Goal: Task Accomplishment & Management: Use online tool/utility

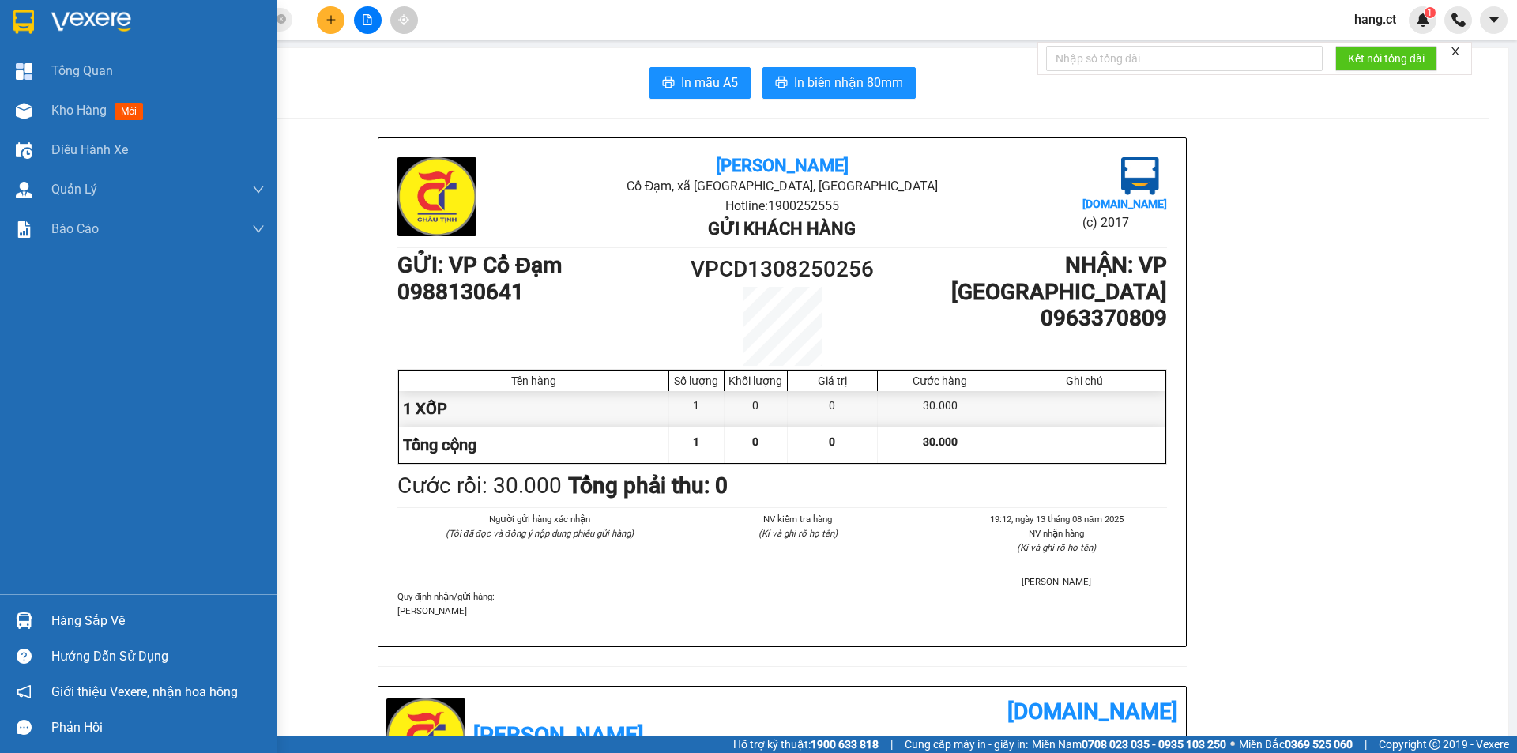
click at [28, 118] on img at bounding box center [24, 111] width 17 height 17
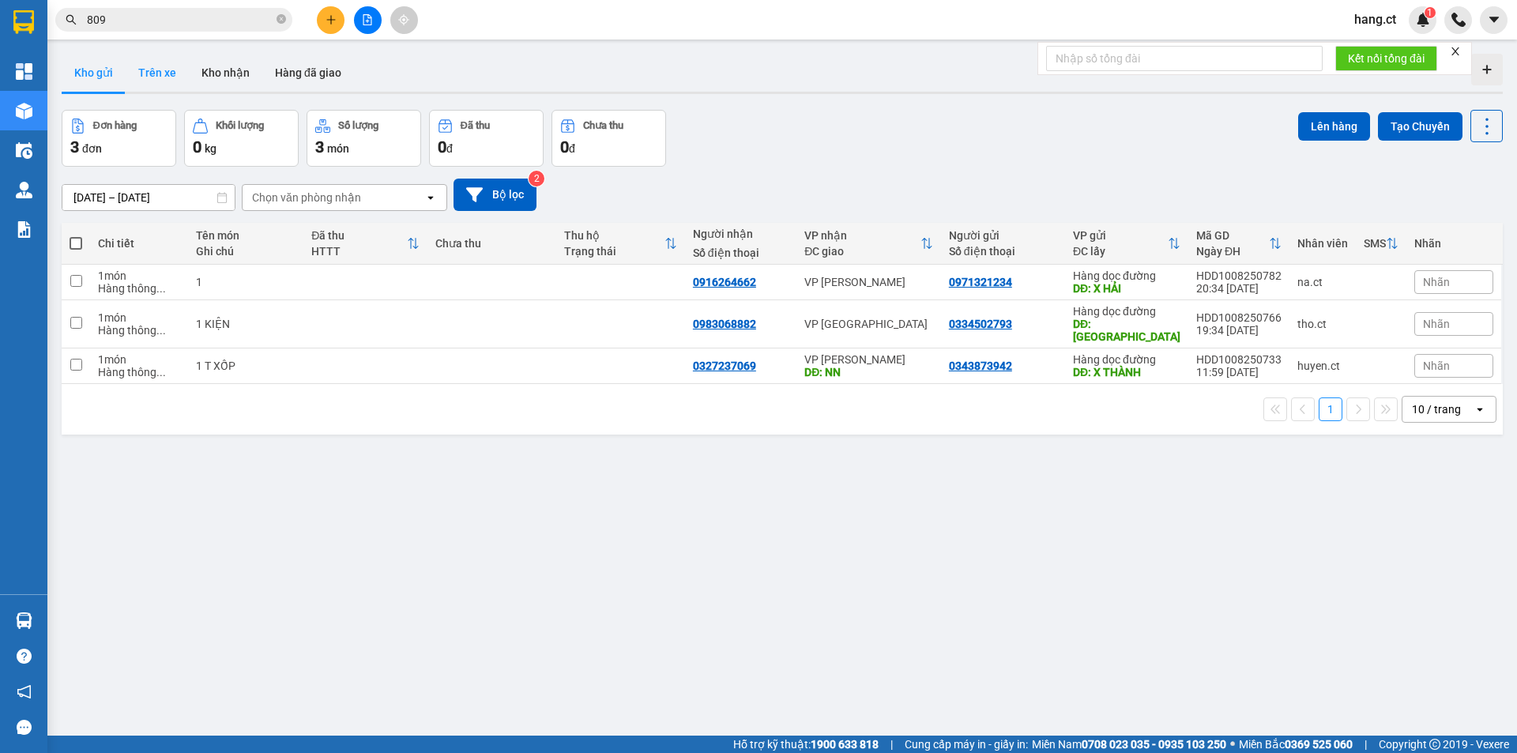
click at [135, 72] on button "Trên xe" at bounding box center [157, 73] width 63 height 38
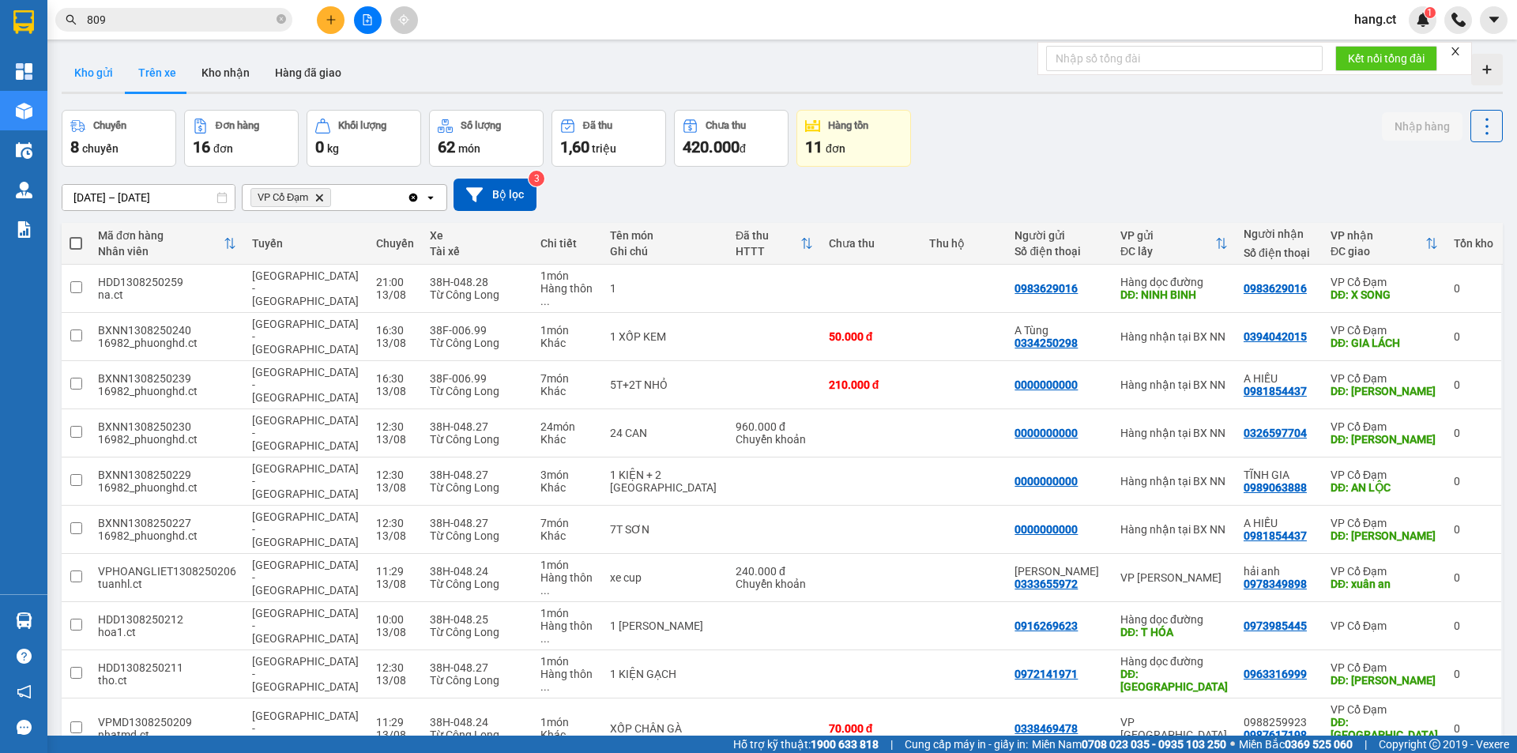
click at [107, 74] on button "Kho gửi" at bounding box center [94, 73] width 64 height 38
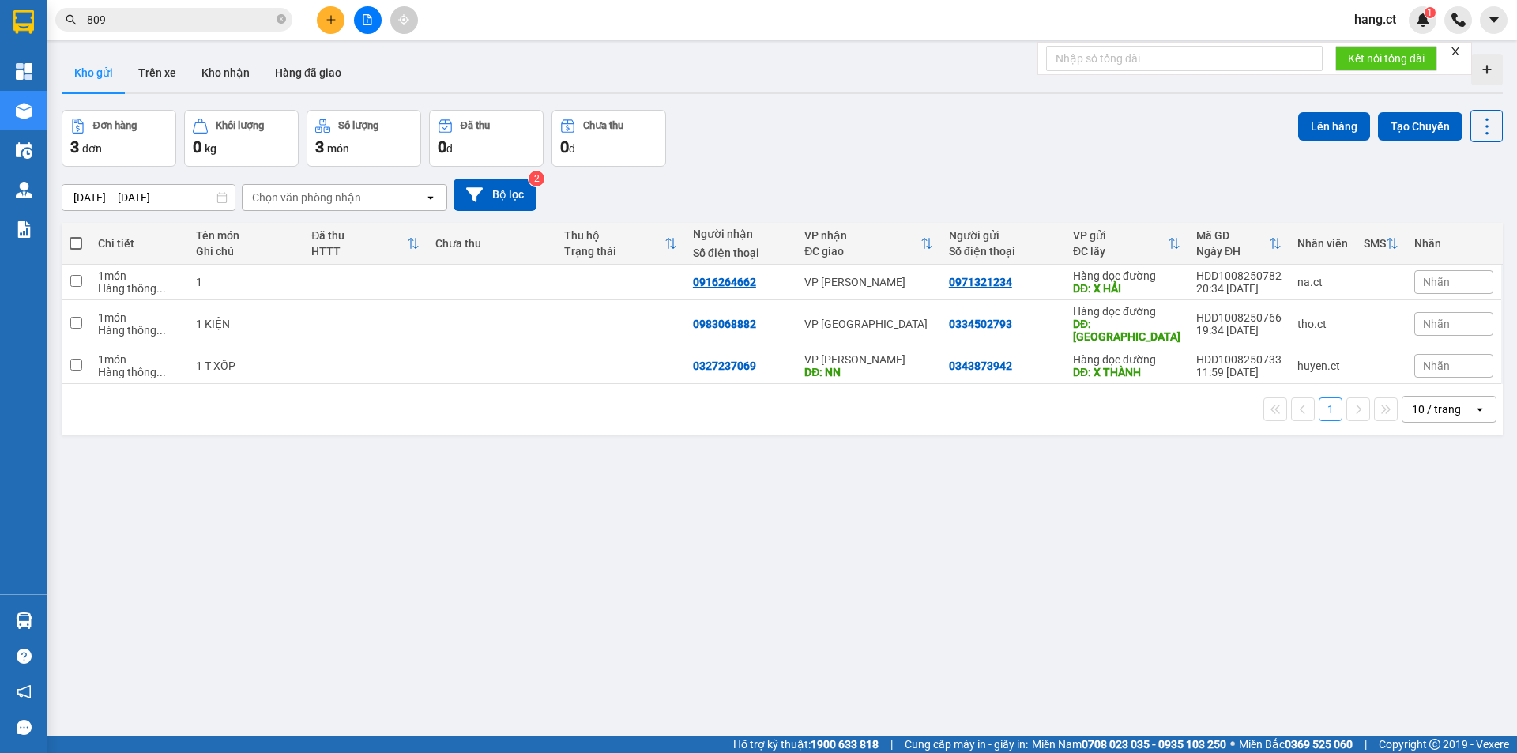
click at [363, 199] on div "Chọn văn phòng nhận" at bounding box center [334, 197] width 182 height 25
click at [506, 192] on button "Bộ lọc" at bounding box center [495, 195] width 83 height 32
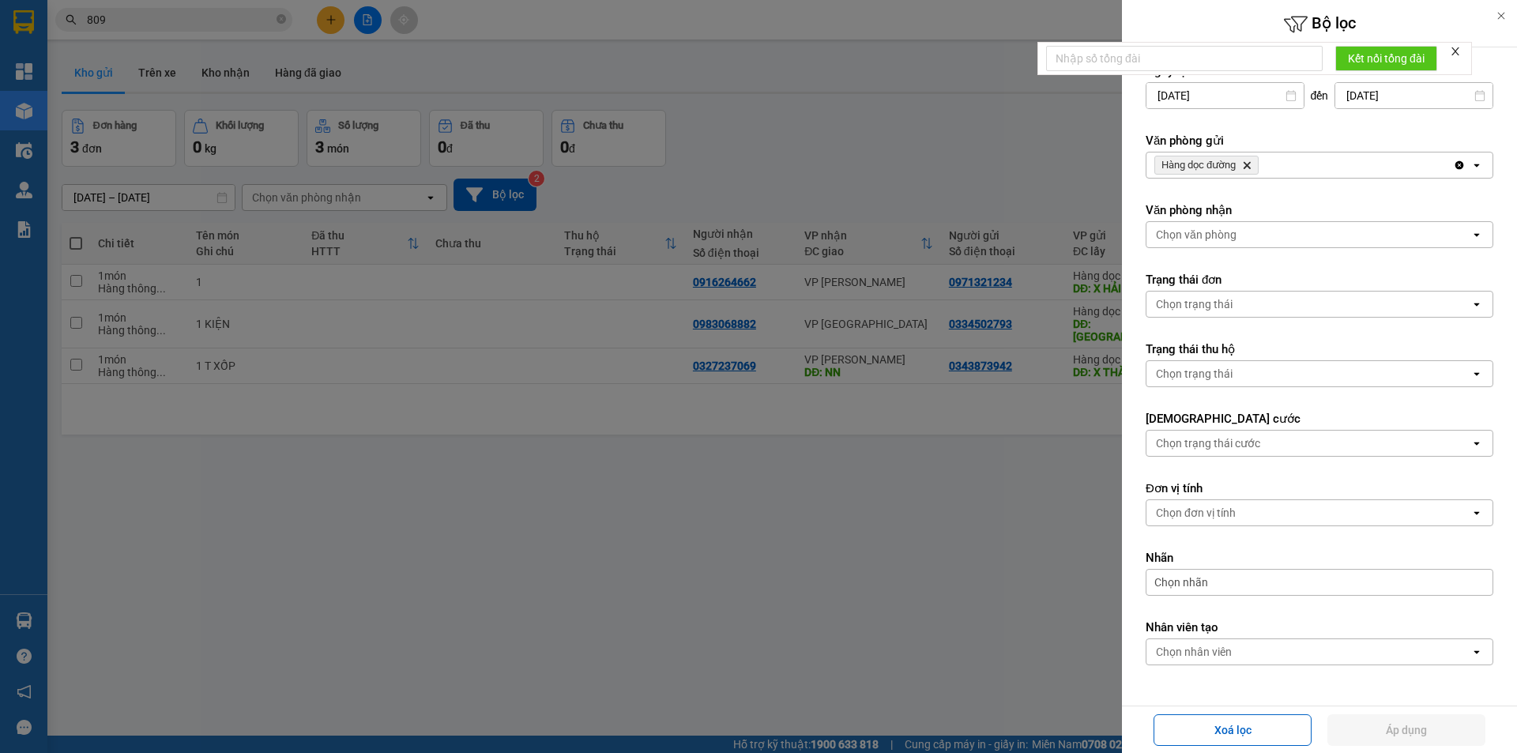
click at [1247, 165] on icon "Delete" at bounding box center [1246, 164] width 9 height 9
click at [1396, 722] on button "Áp dụng" at bounding box center [1407, 730] width 158 height 32
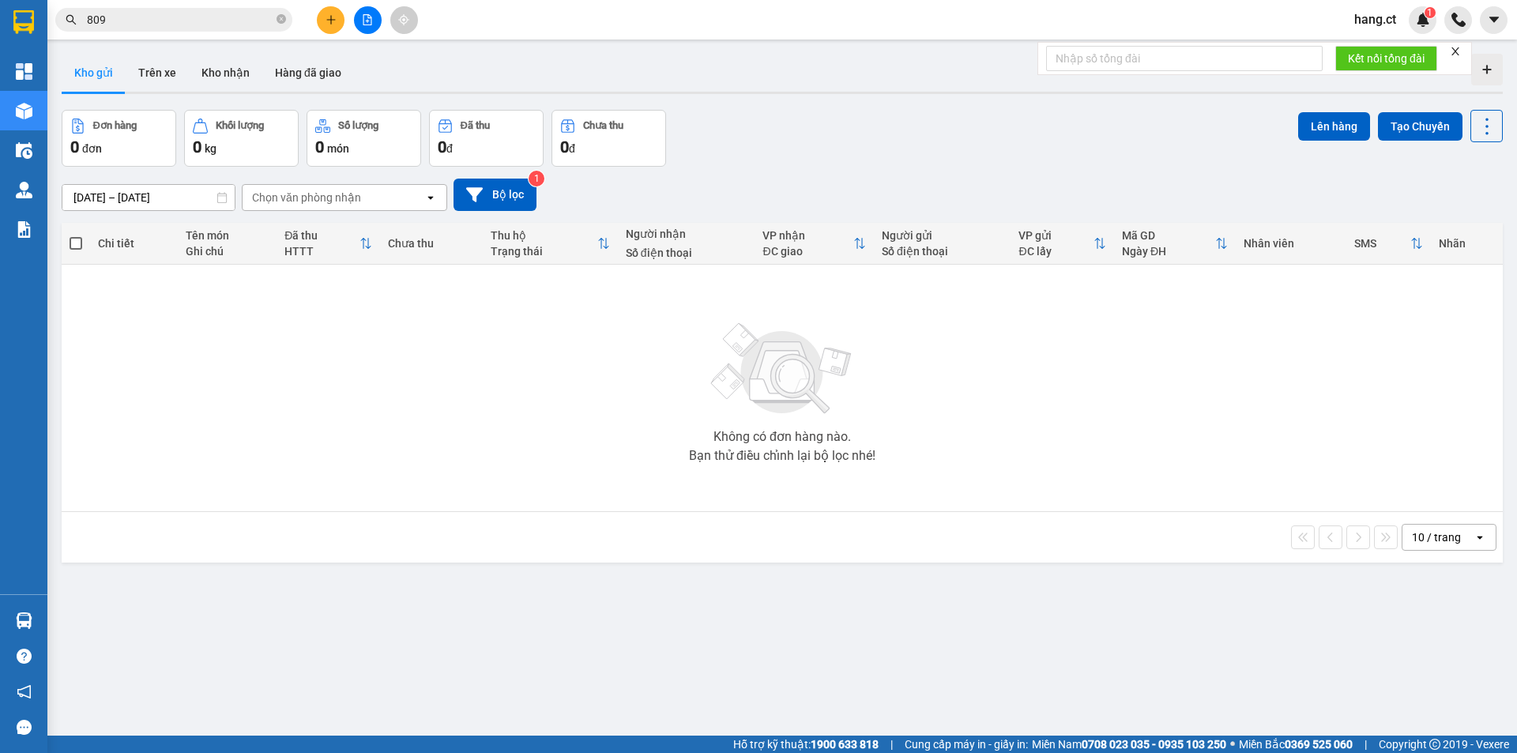
click at [370, 191] on div "Chọn văn phòng nhận" at bounding box center [334, 197] width 182 height 25
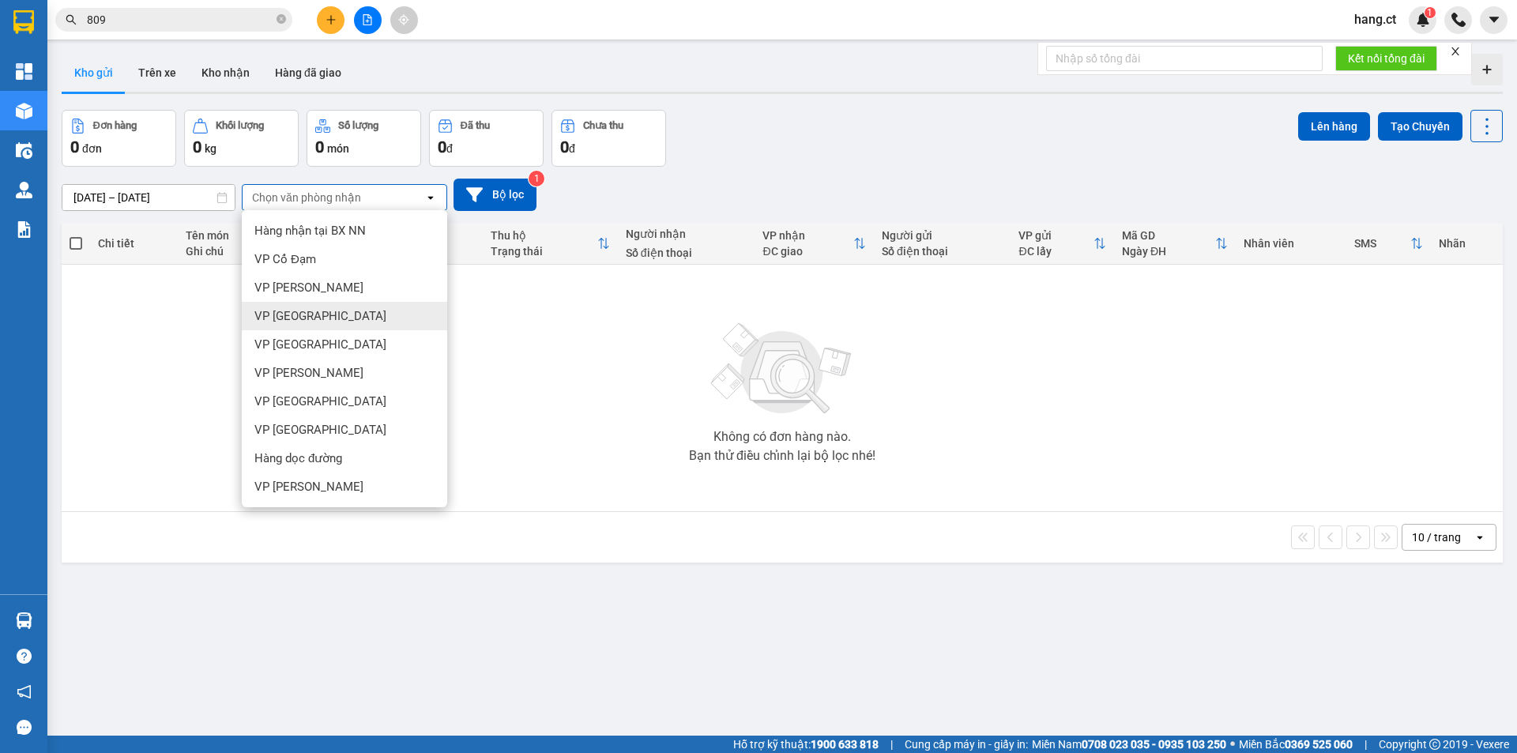
click at [300, 313] on span "VP [GEOGRAPHIC_DATA]" at bounding box center [320, 316] width 132 height 16
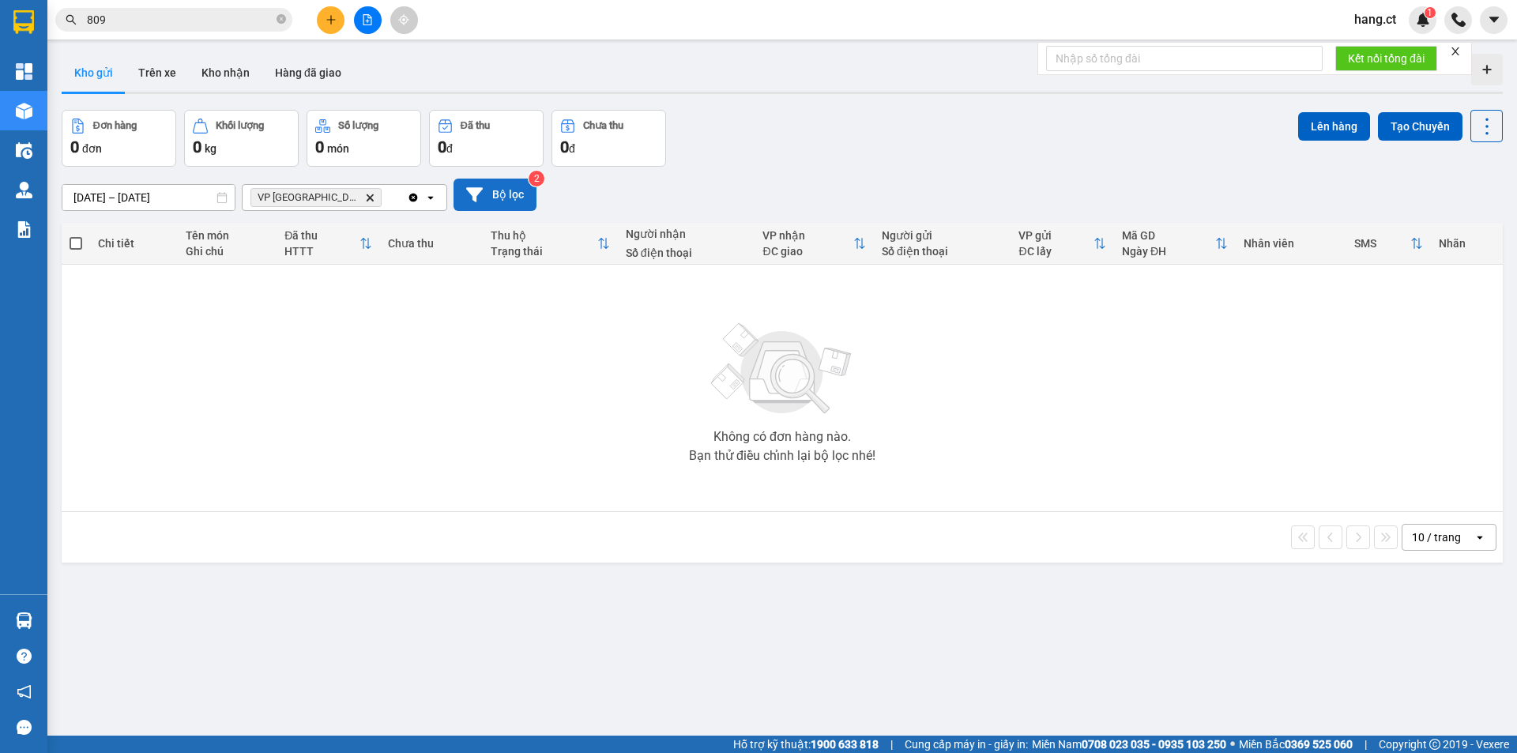
click at [495, 189] on button "Bộ lọc" at bounding box center [495, 195] width 83 height 32
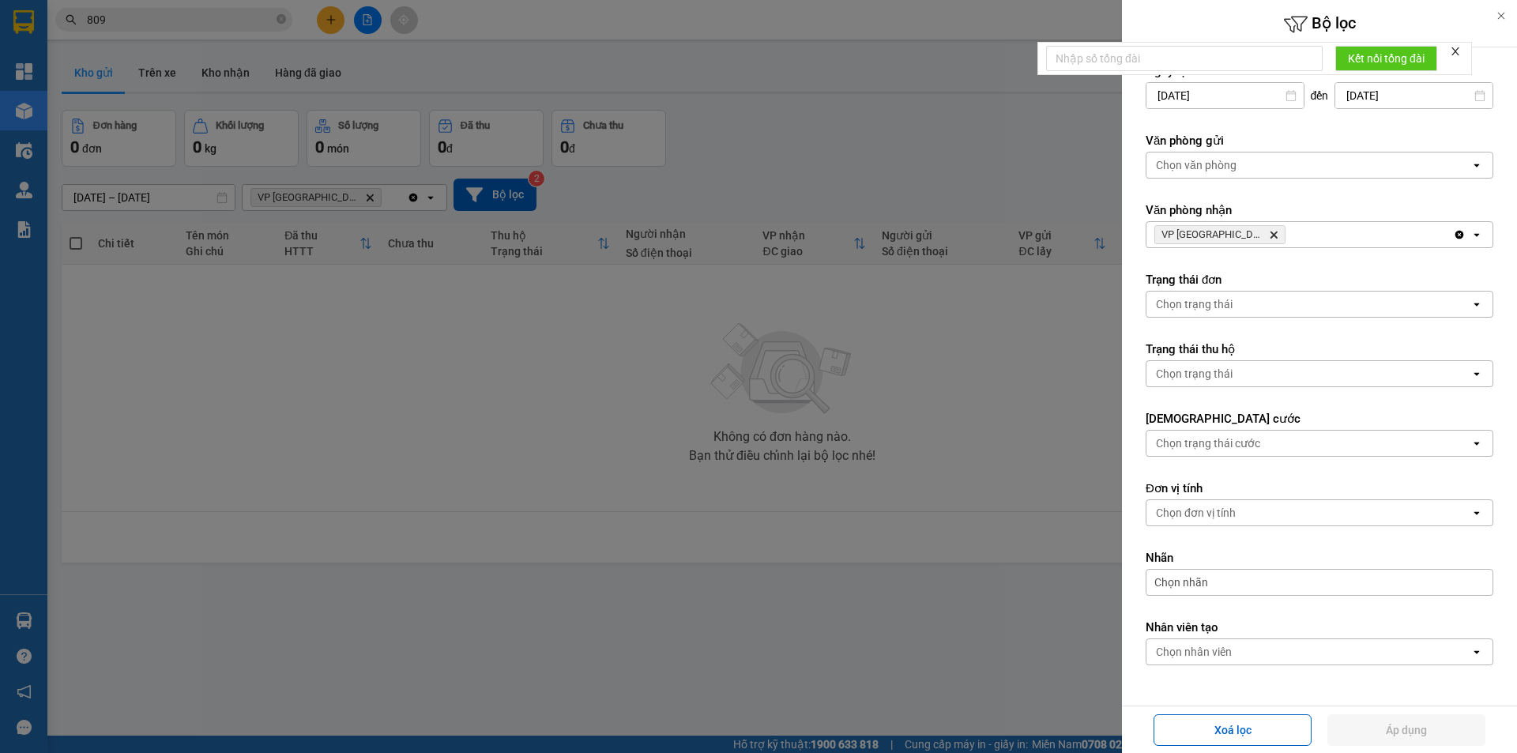
click at [1256, 159] on div "Chọn văn phòng" at bounding box center [1309, 165] width 324 height 25
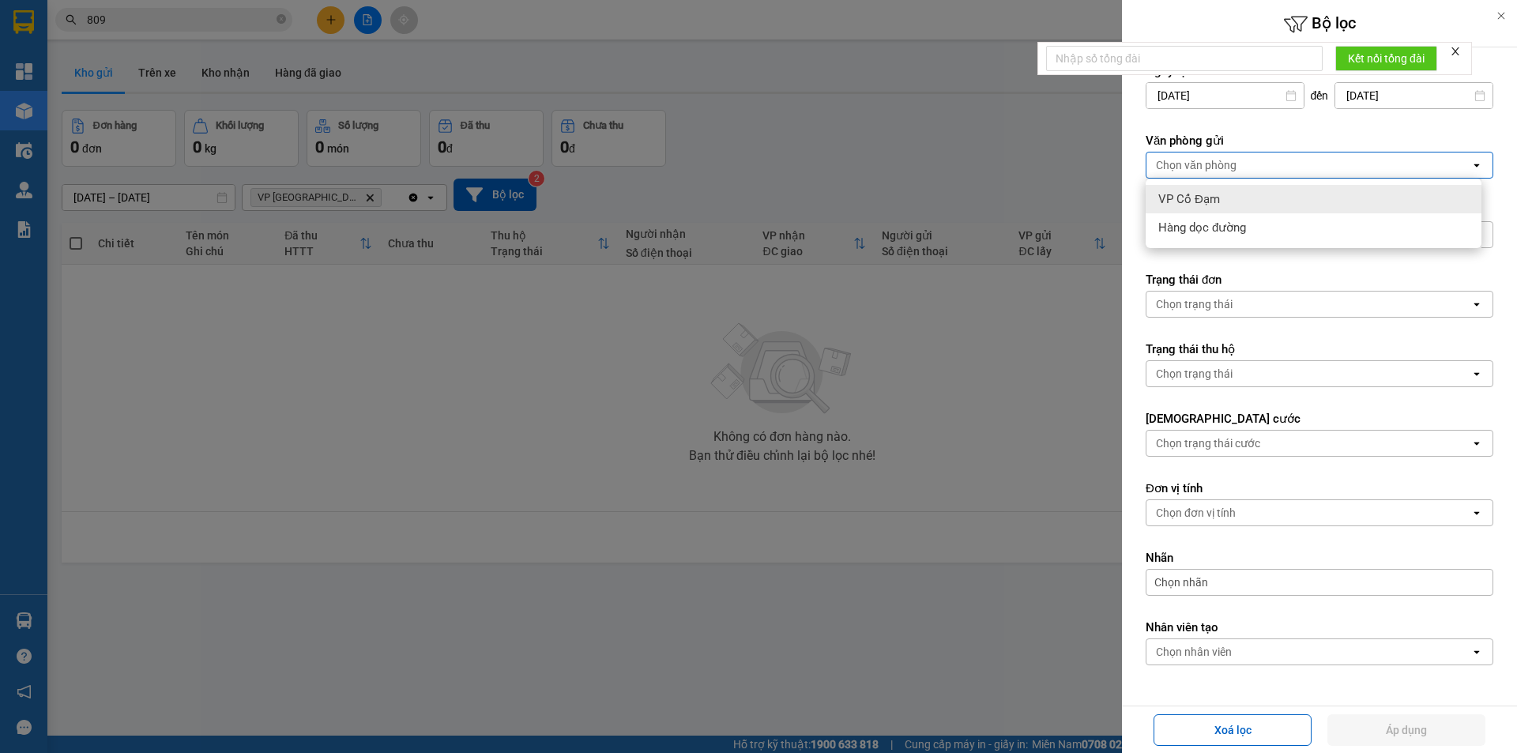
click at [1219, 204] on span "VP Cổ Đạm" at bounding box center [1189, 199] width 62 height 16
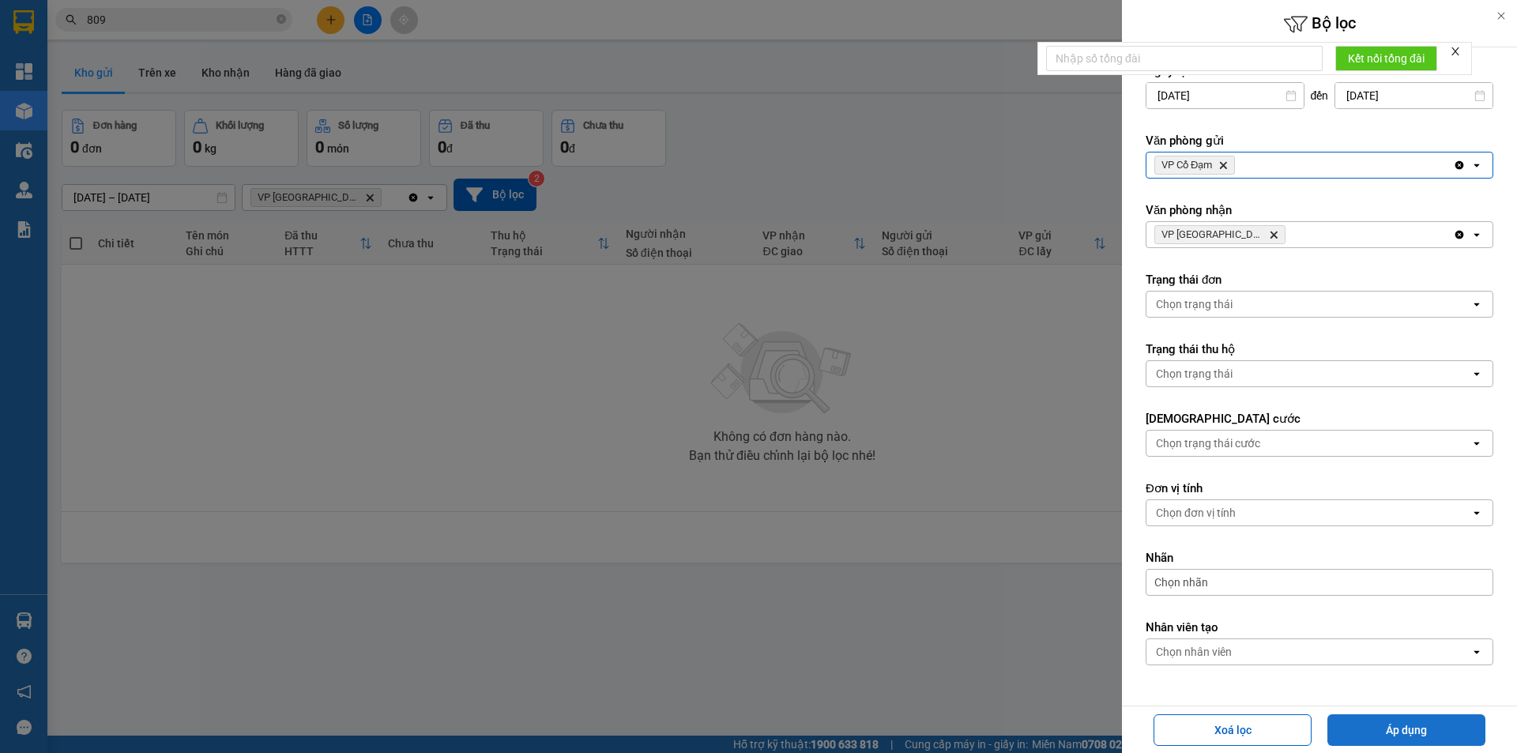
click at [1379, 733] on button "Áp dụng" at bounding box center [1407, 730] width 158 height 32
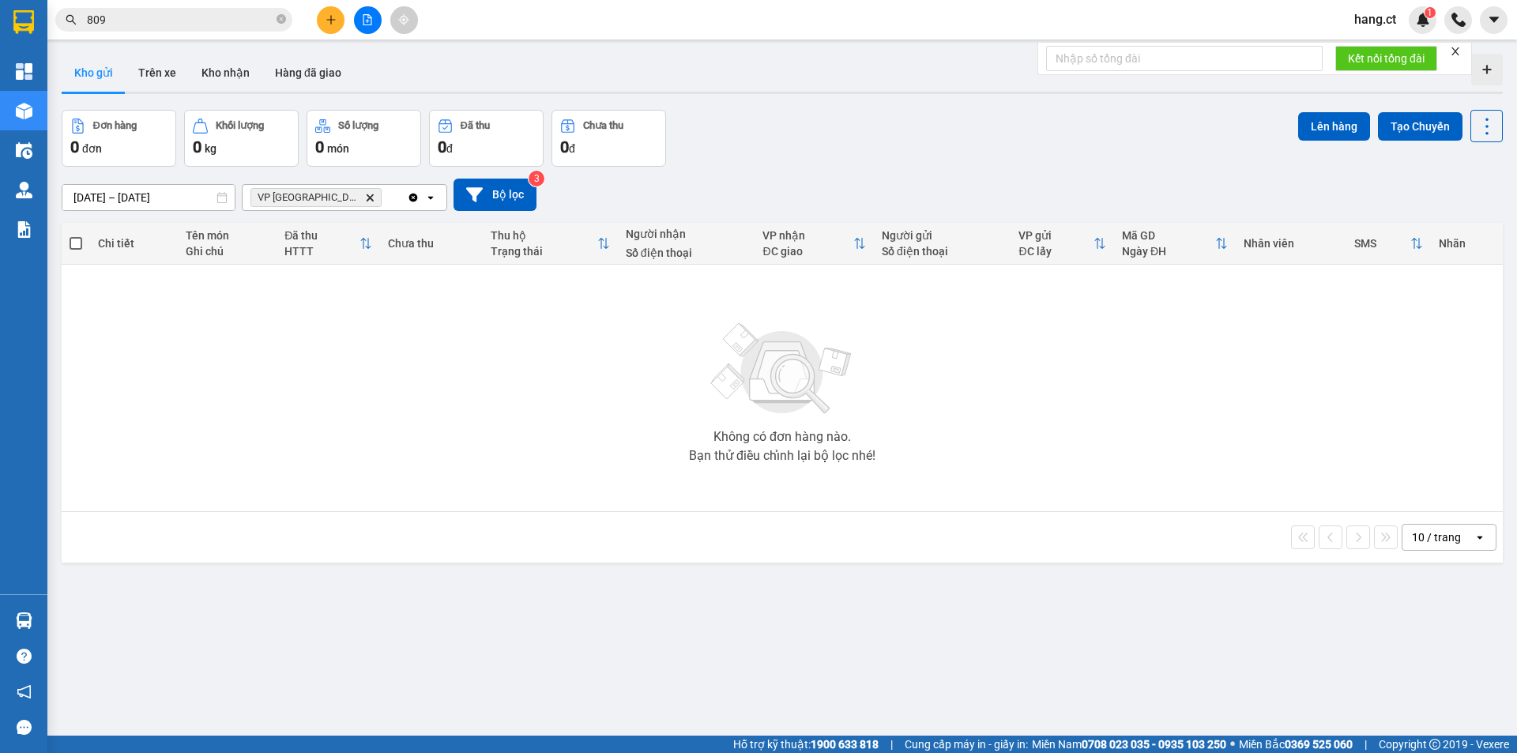
click at [324, 202] on span "VP [PERSON_NAME]" at bounding box center [316, 197] width 131 height 19
click at [365, 197] on icon "Delete" at bounding box center [369, 197] width 9 height 9
click at [502, 190] on button "Bộ lọc" at bounding box center [495, 195] width 83 height 32
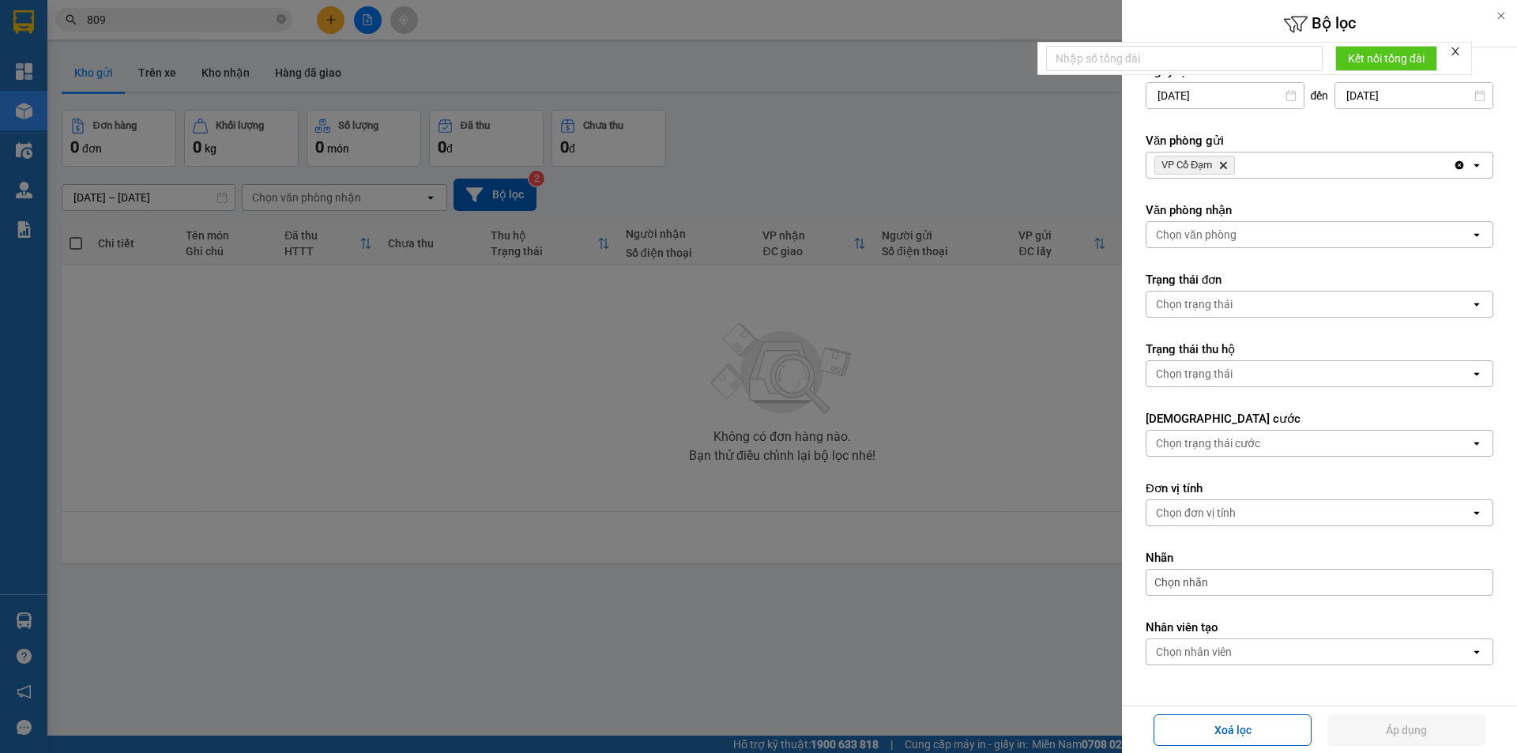
click at [1395, 96] on input "[DATE]" at bounding box center [1413, 95] width 157 height 25
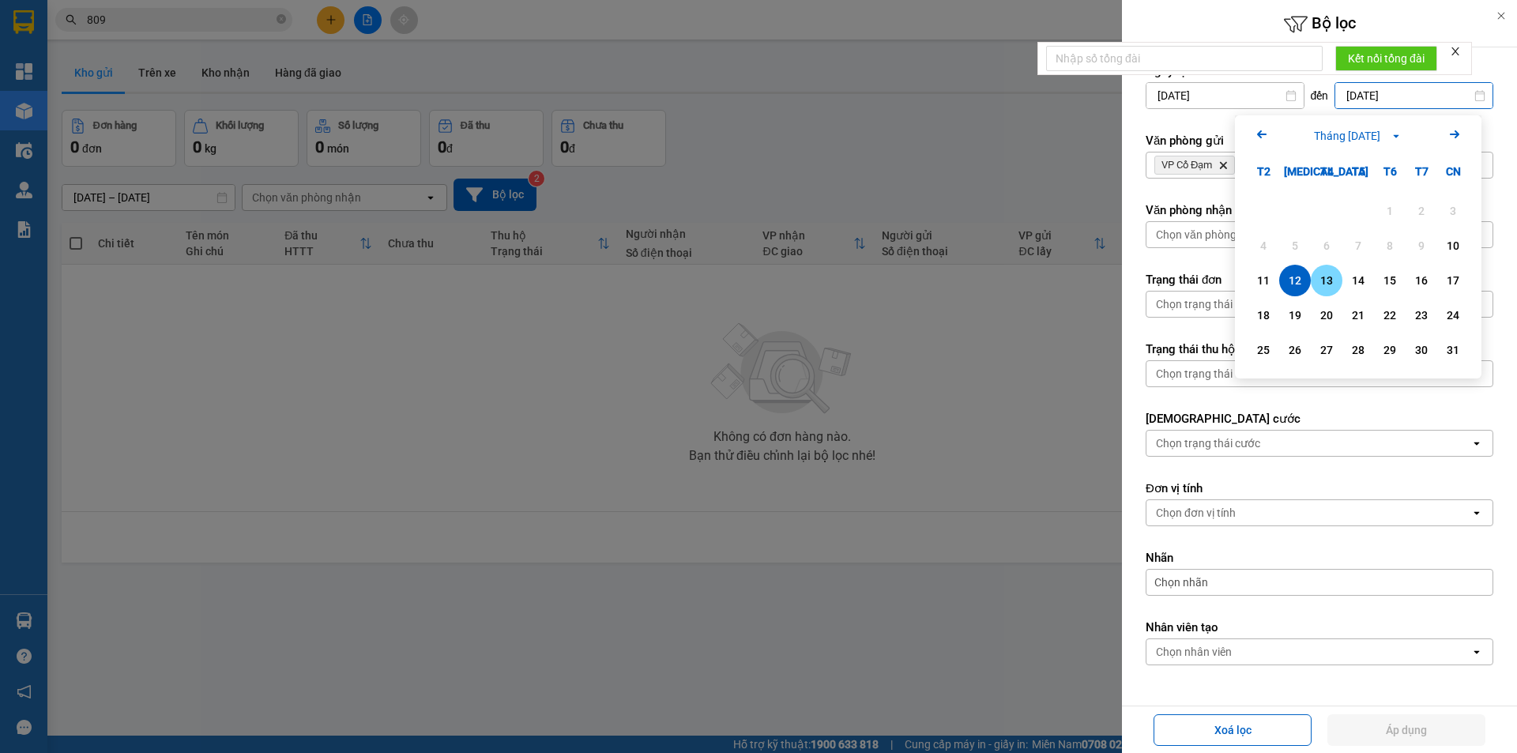
click at [1332, 290] on div "13" at bounding box center [1327, 280] width 22 height 19
type input "[DATE]"
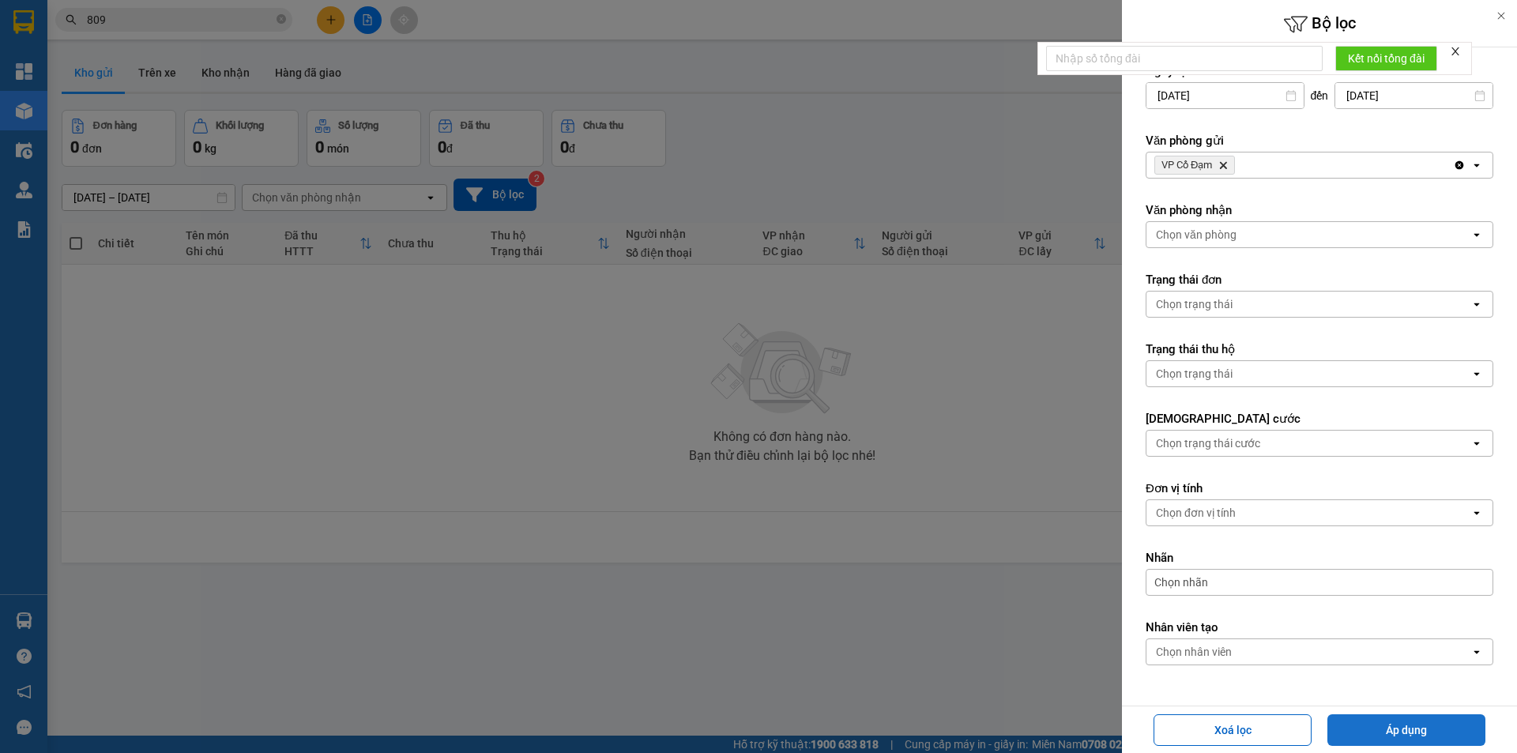
click at [1384, 729] on button "Áp dụng" at bounding box center [1407, 730] width 158 height 32
type input "[DATE] – [DATE]"
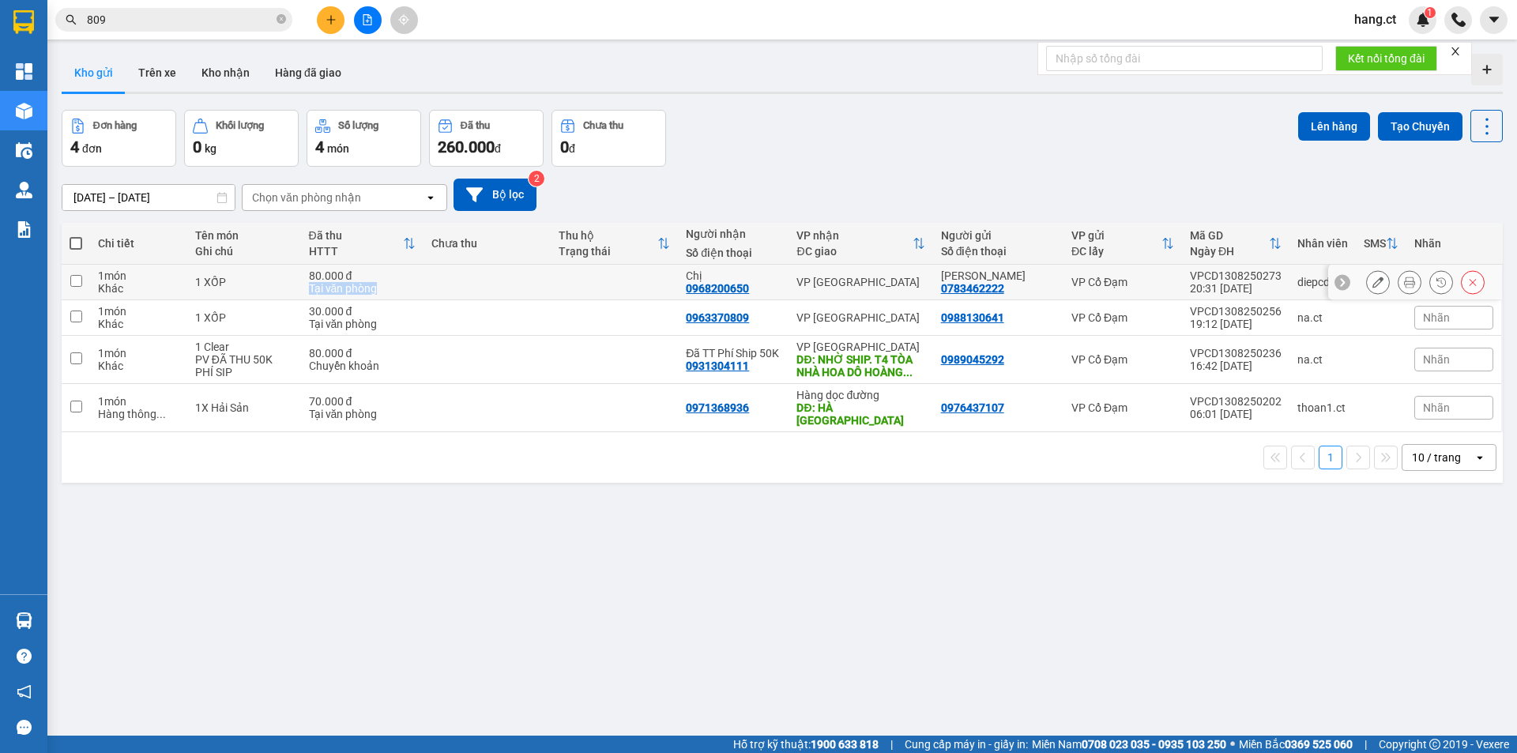
click at [424, 280] on tr "1 món Khác 1 XỐP 80.000 đ Tại văn phòng Chị 0968200650 VP Mỹ [PERSON_NAME] 0783…" at bounding box center [782, 283] width 1441 height 36
checkbox input "true"
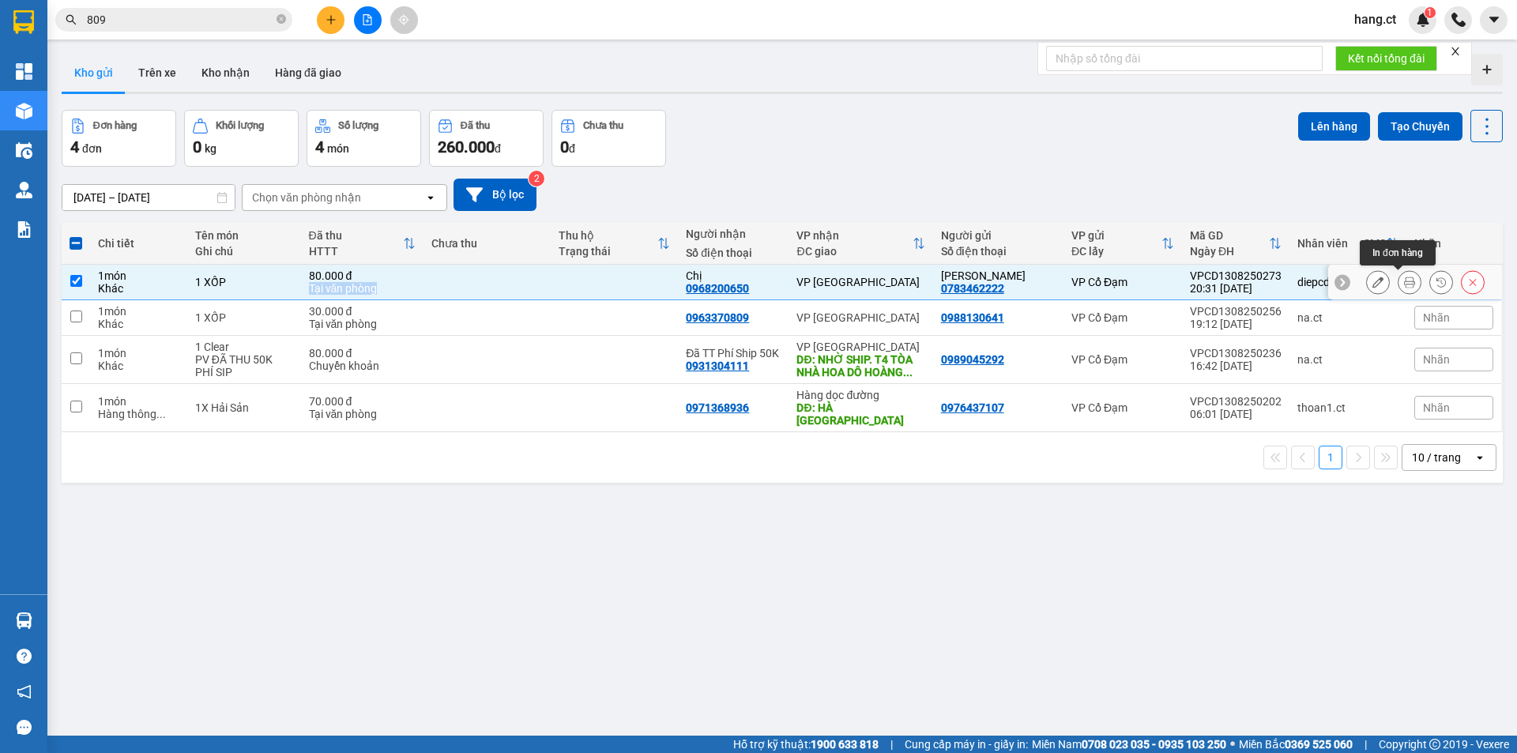
click at [1404, 281] on icon at bounding box center [1409, 282] width 11 height 11
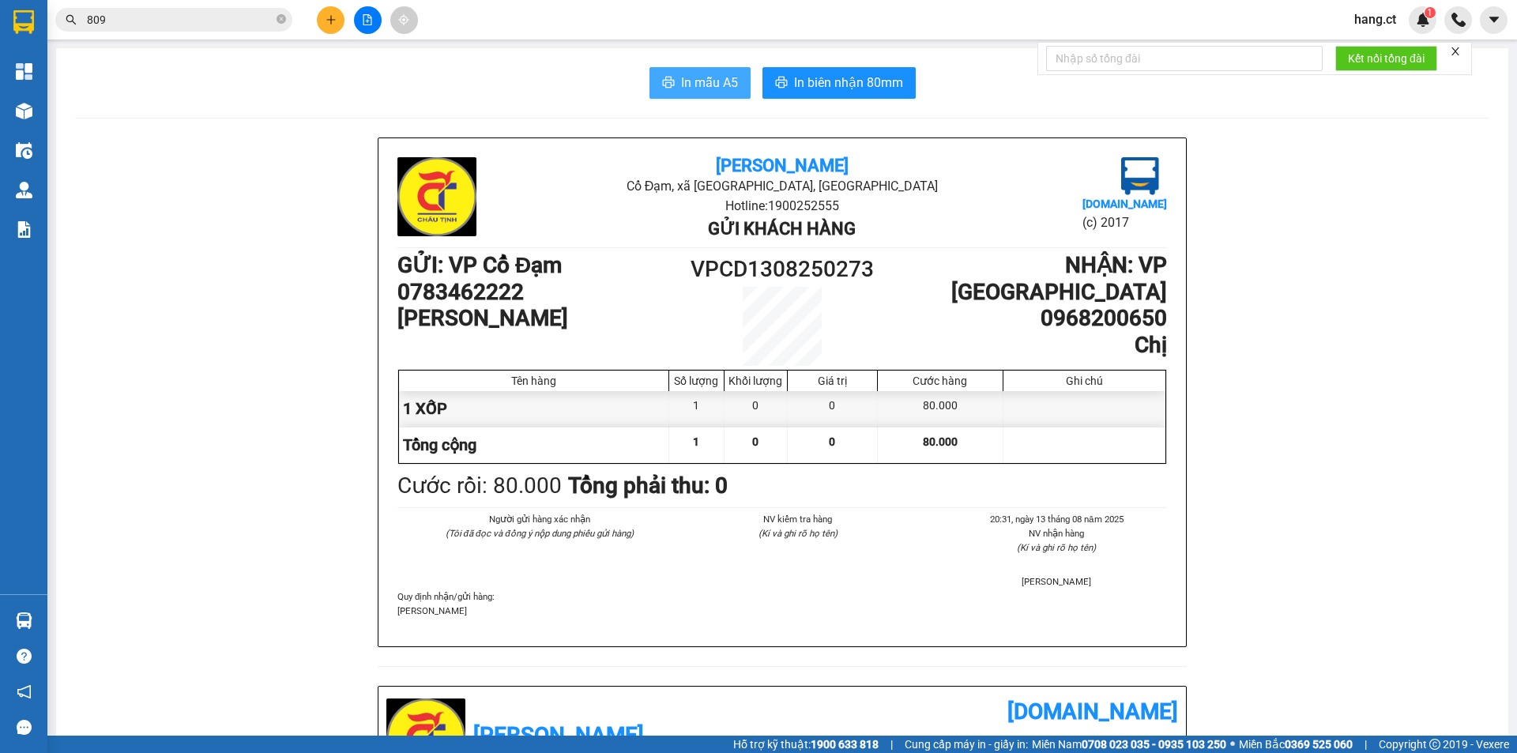
click at [699, 74] on span "In mẫu A5" at bounding box center [709, 83] width 57 height 20
click at [1139, 603] on div "Quy định nhận/gửi hàng : [PERSON_NAME]" at bounding box center [782, 604] width 770 height 28
drag, startPoint x: 1137, startPoint y: 583, endPoint x: 1137, endPoint y: 463, distance: 120.1
click at [1137, 541] on ul "20:31[DATE] NV nhận hàng (Kí và ghi rõ họ tên) [PERSON_NAME]" at bounding box center [1041, 550] width 252 height 77
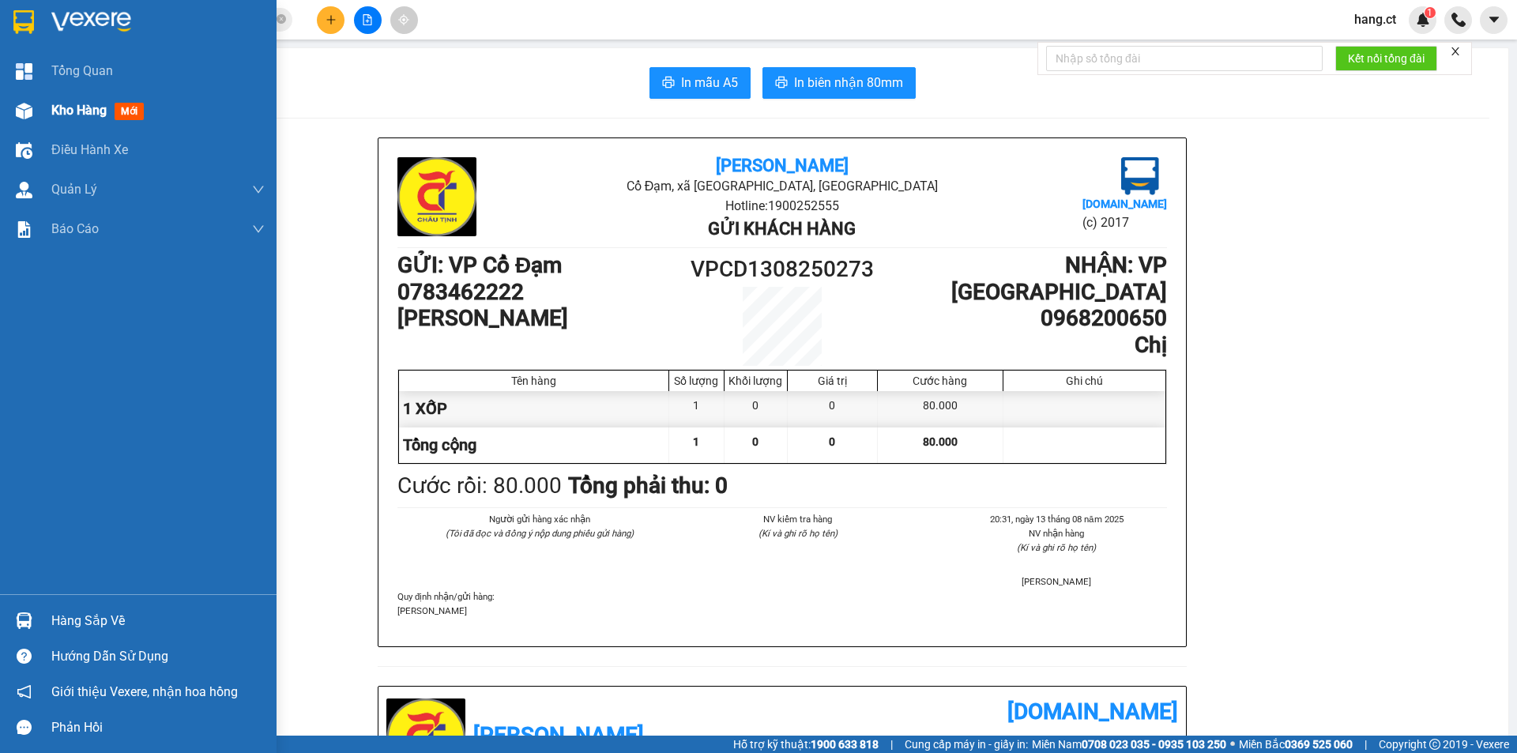
click at [59, 99] on div "Kho hàng mới" at bounding box center [157, 111] width 213 height 40
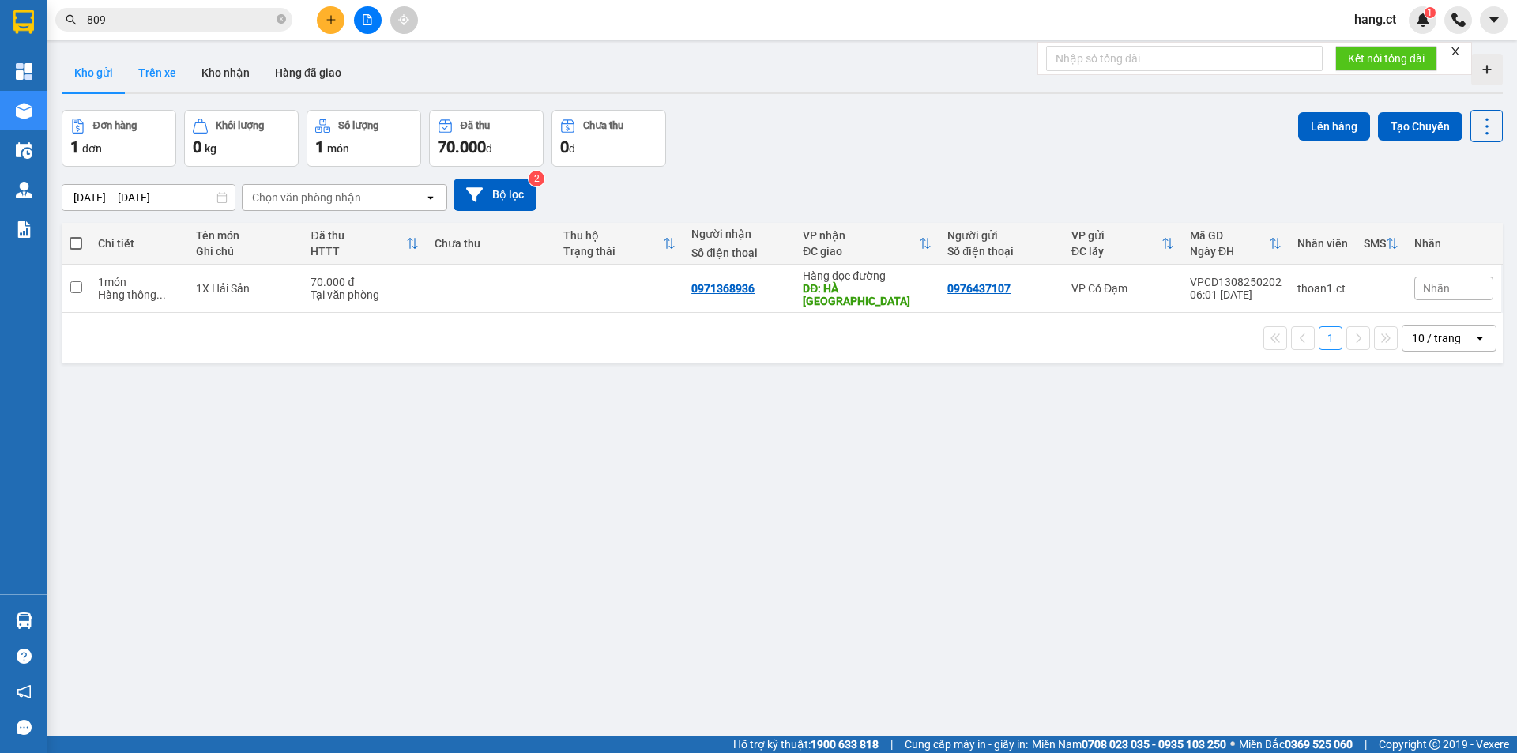
click at [168, 81] on button "Trên xe" at bounding box center [157, 73] width 63 height 38
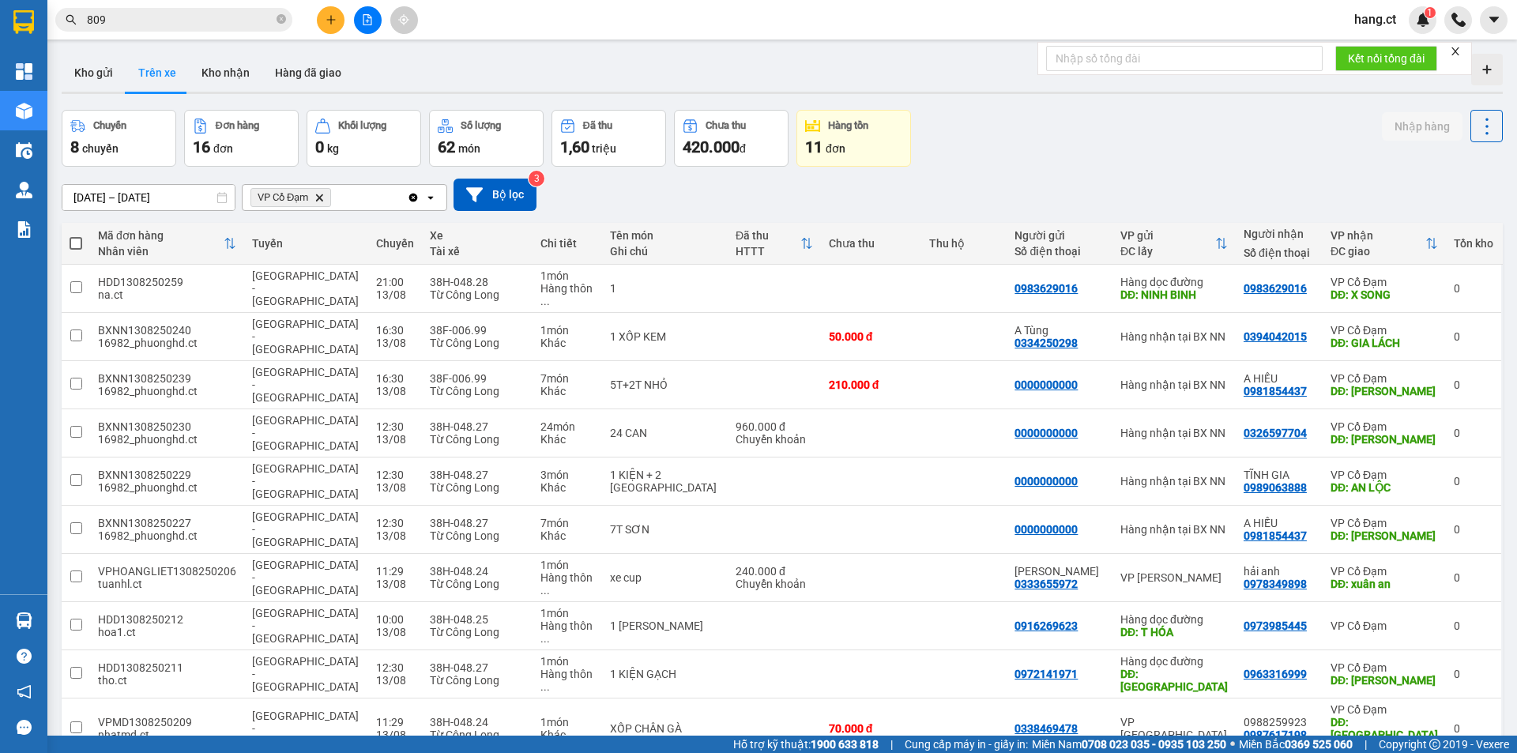
click at [322, 198] on icon "Delete" at bounding box center [319, 197] width 9 height 9
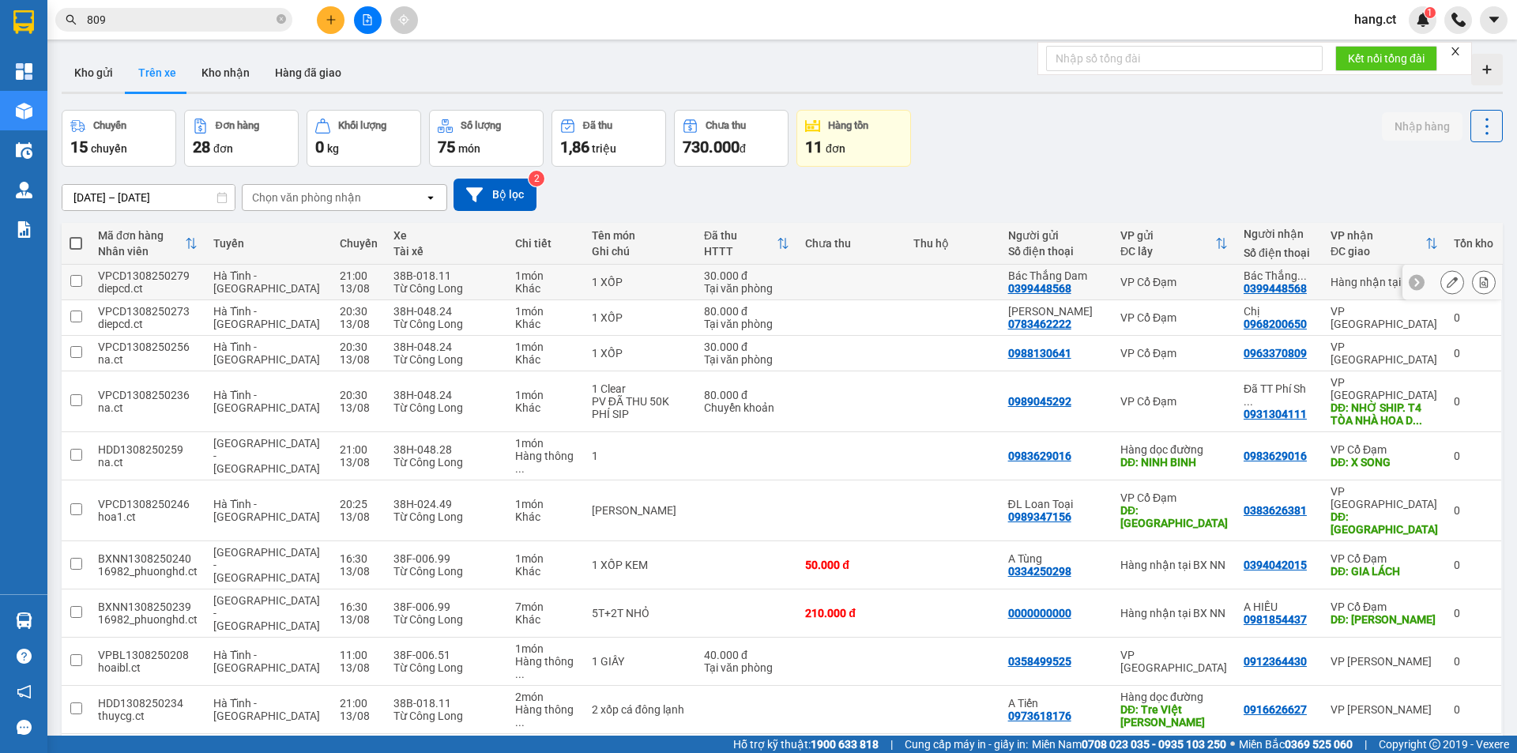
click at [696, 281] on td "30.000 đ Tại văn phòng" at bounding box center [746, 283] width 101 height 36
checkbox input "true"
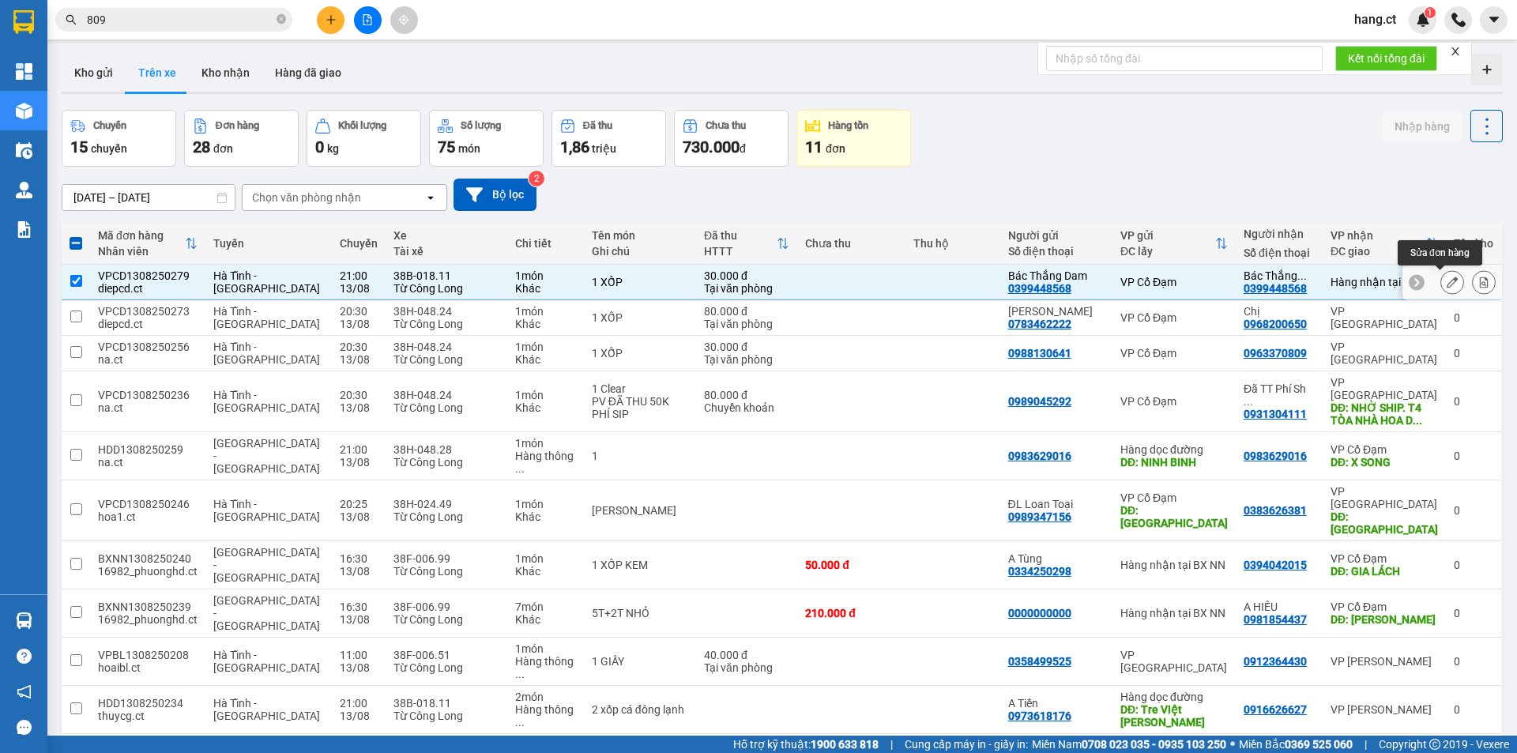
click at [1447, 283] on icon at bounding box center [1452, 282] width 11 height 11
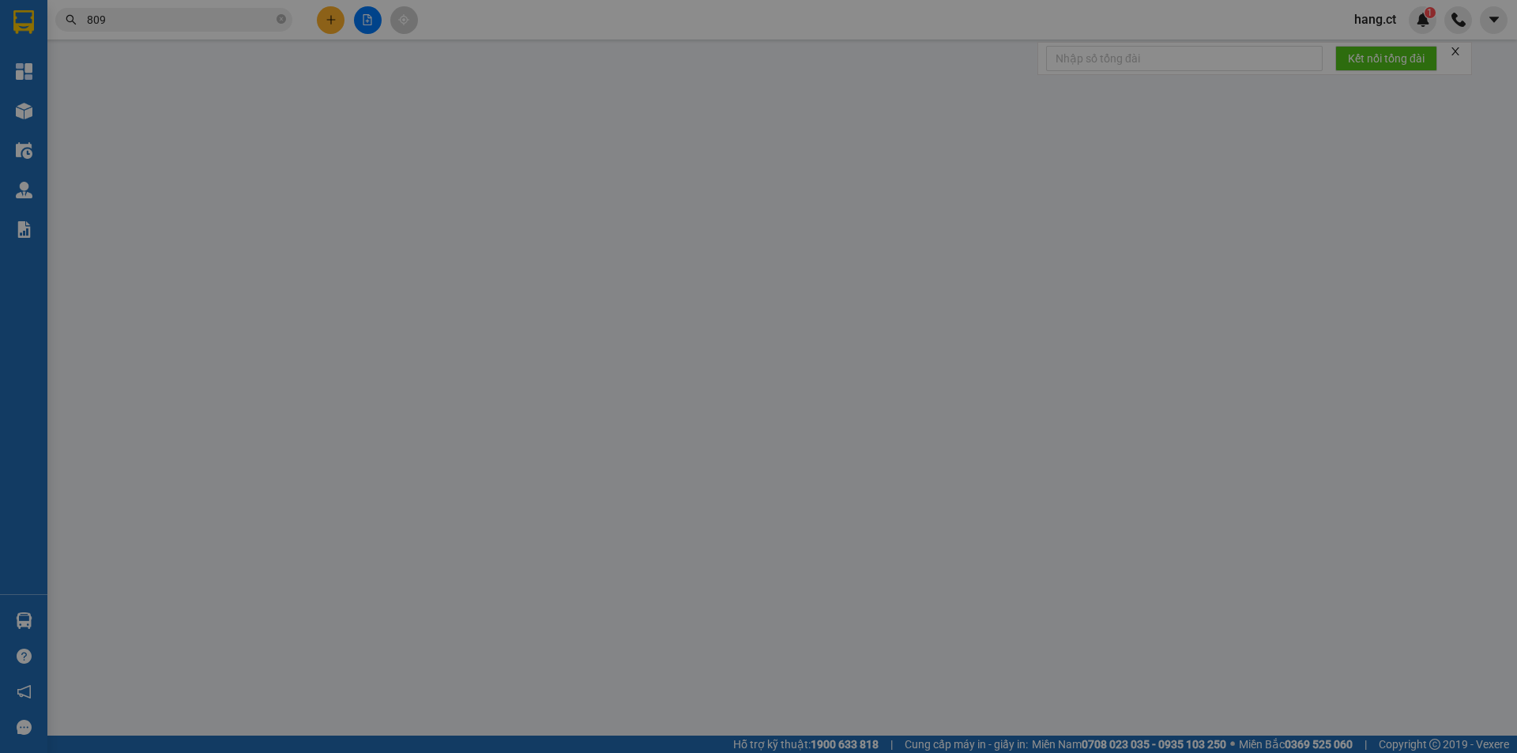
type input "0399448568"
type input "Bác Thắng Dam"
type input "0399448568"
type input "Bác Thắng Dam"
type input "30.000"
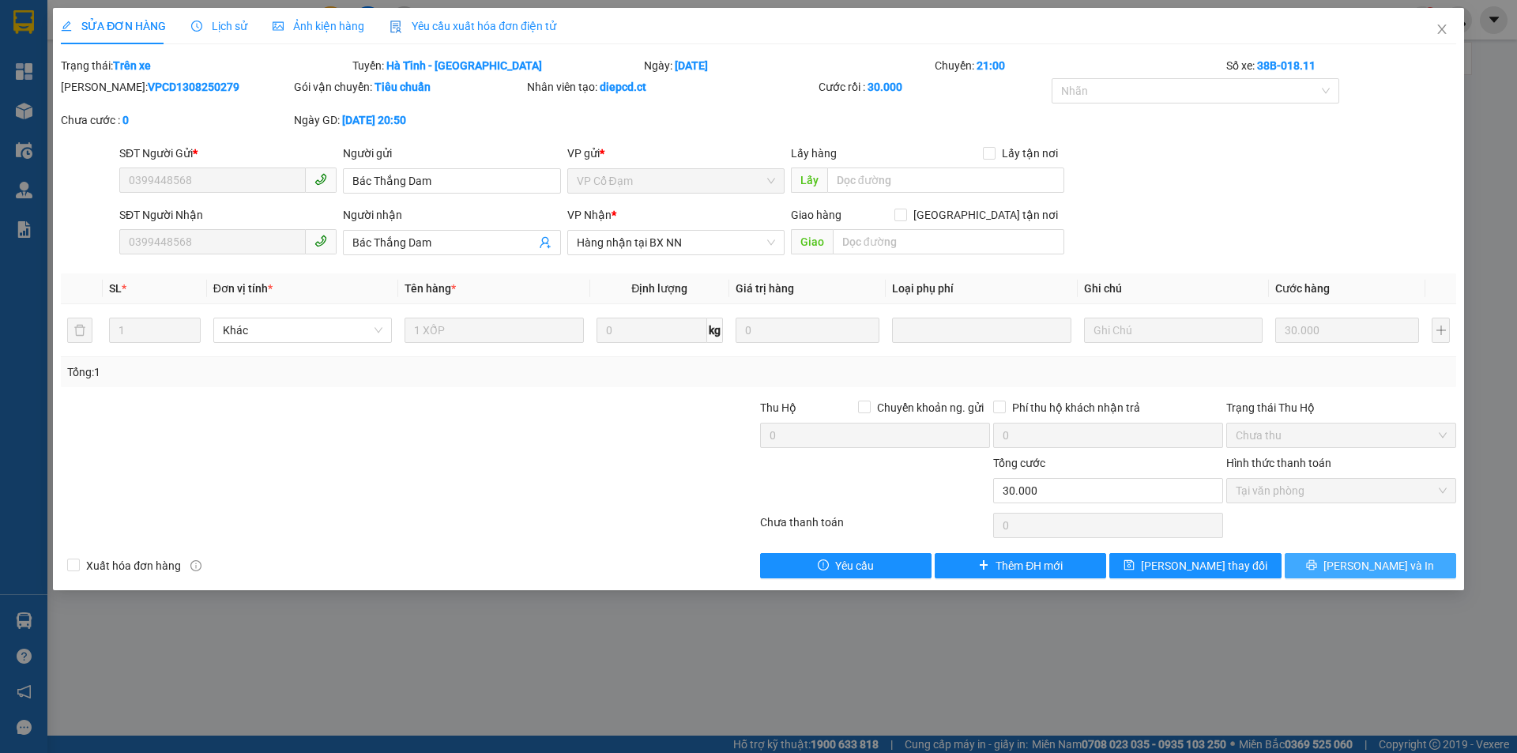
click at [1384, 570] on span "[PERSON_NAME] và In" at bounding box center [1379, 565] width 111 height 17
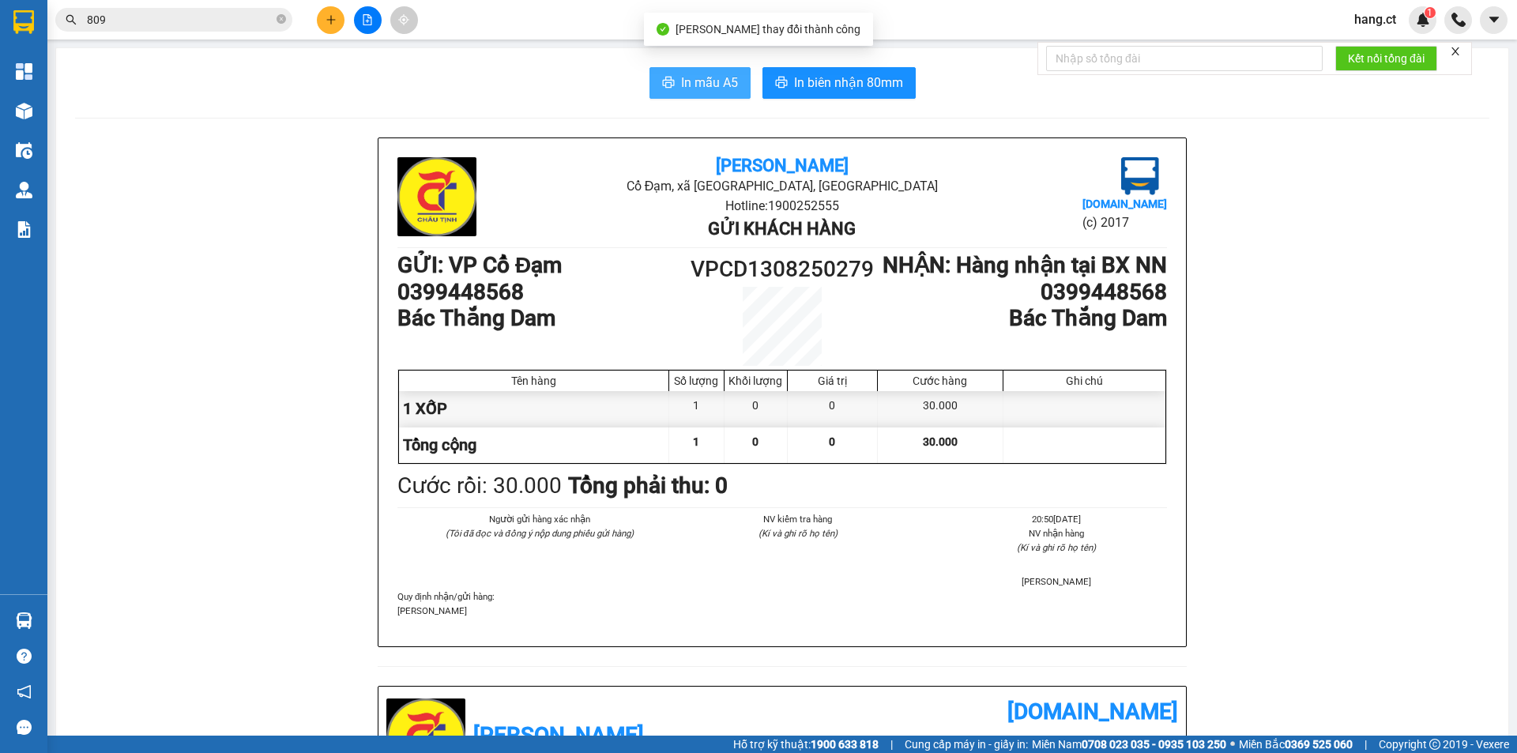
click at [718, 81] on span "In mẫu A5" at bounding box center [709, 83] width 57 height 20
